Goal: Find specific page/section: Find specific page/section

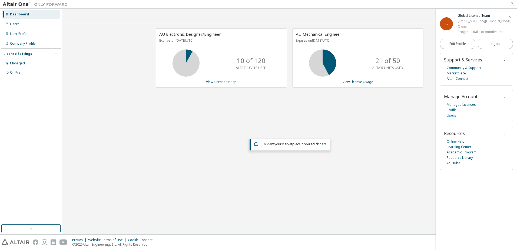
click at [453, 117] on link "Users" at bounding box center [451, 115] width 9 height 5
